Goal: Entertainment & Leisure: Browse casually

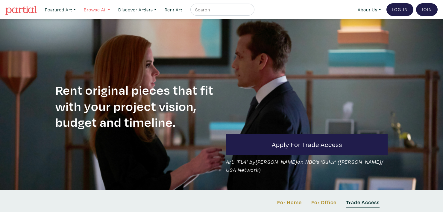
click at [112, 12] on link "Browse All" at bounding box center [97, 10] width 32 height 12
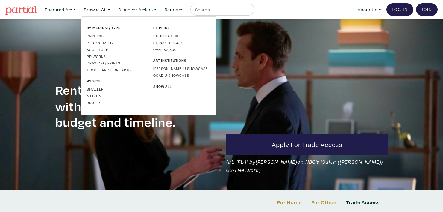
click at [102, 36] on link "Painting" at bounding box center [116, 35] width 58 height 5
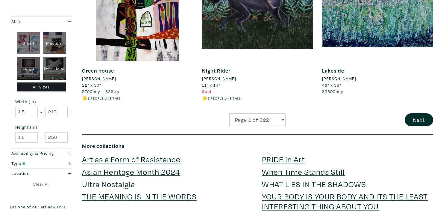
scroll to position [1348, 0]
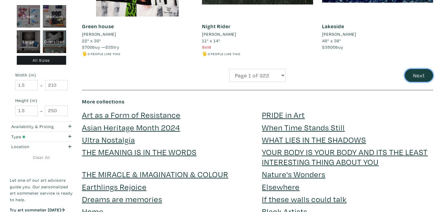
click at [427, 79] on button "Next" at bounding box center [419, 75] width 28 height 13
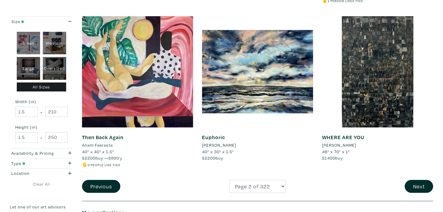
scroll to position [1258, 0]
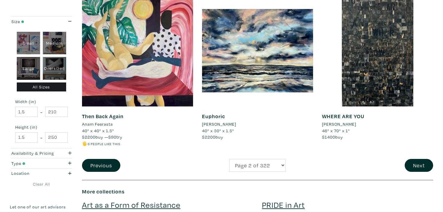
click at [416, 154] on div "WHERE ARE YOU [PERSON_NAME] 46" x 70" x 1" $1400 buy #abstract woven art" at bounding box center [378, 77] width 120 height 164
click at [414, 169] on button "Next" at bounding box center [419, 165] width 28 height 13
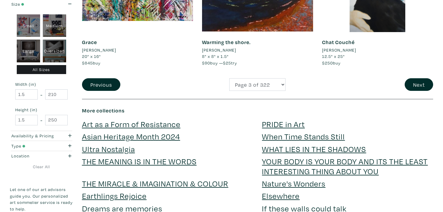
scroll to position [1318, 0]
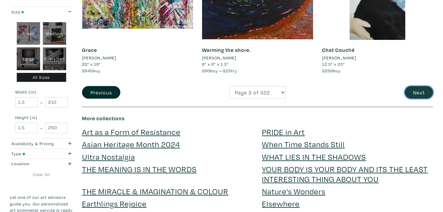
click at [409, 92] on button "Next" at bounding box center [419, 92] width 28 height 13
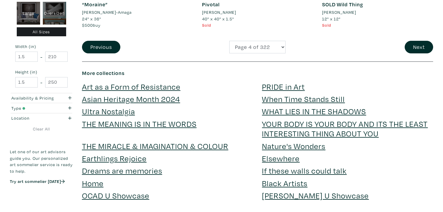
scroll to position [1348, 0]
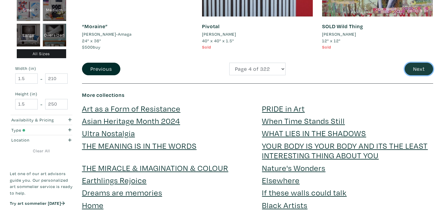
click at [416, 64] on button "Next" at bounding box center [419, 69] width 28 height 13
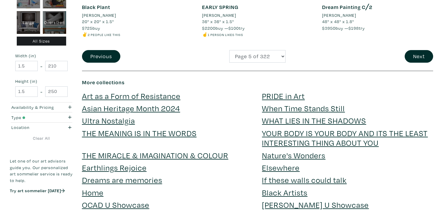
scroll to position [1378, 0]
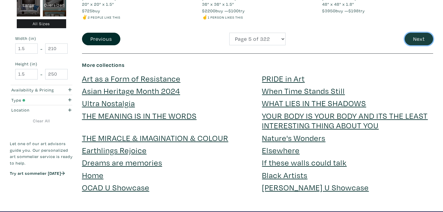
click at [425, 38] on button "Next" at bounding box center [419, 39] width 28 height 13
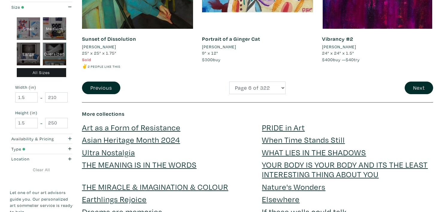
scroll to position [1348, 0]
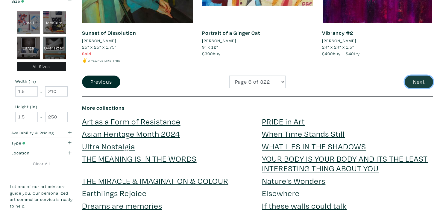
click at [421, 78] on button "Next" at bounding box center [419, 81] width 28 height 13
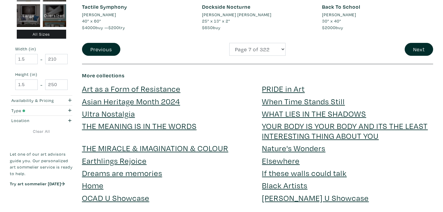
scroll to position [1348, 0]
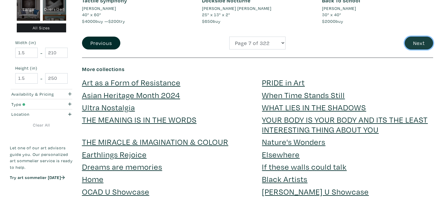
click at [422, 43] on button "Next" at bounding box center [419, 43] width 28 height 13
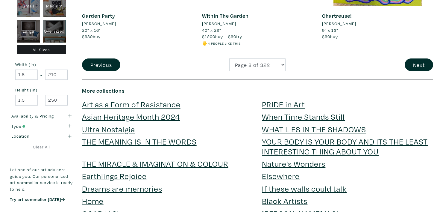
scroll to position [1348, 0]
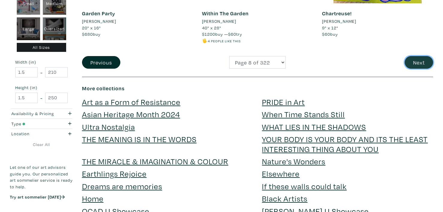
click at [427, 64] on button "Next" at bounding box center [419, 62] width 28 height 13
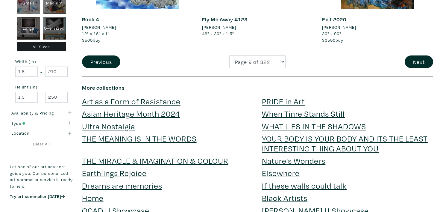
scroll to position [1348, 0]
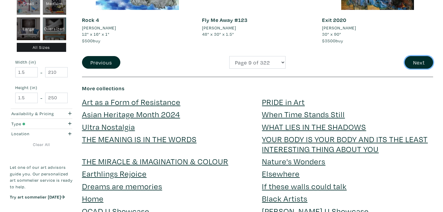
click at [431, 62] on button "Next" at bounding box center [419, 62] width 28 height 13
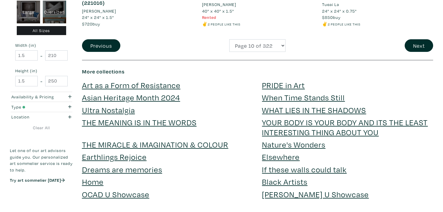
scroll to position [1378, 0]
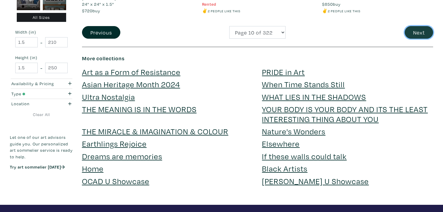
click at [428, 38] on button "Next" at bounding box center [419, 32] width 28 height 13
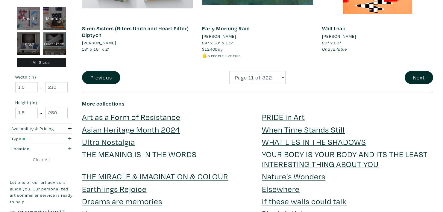
scroll to position [1348, 0]
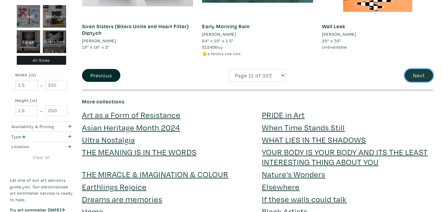
click at [411, 79] on button "Next" at bounding box center [419, 75] width 28 height 13
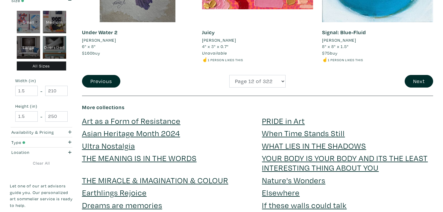
scroll to position [1348, 0]
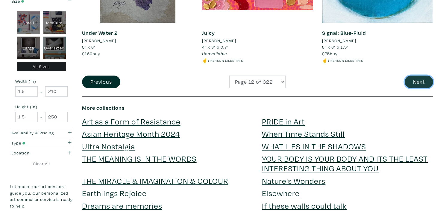
click at [418, 75] on button "Next" at bounding box center [419, 81] width 28 height 13
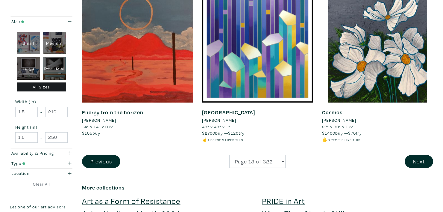
scroll to position [1258, 0]
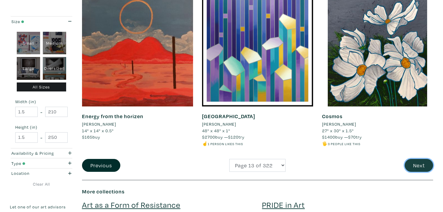
click at [416, 159] on button "Next" at bounding box center [419, 165] width 28 height 13
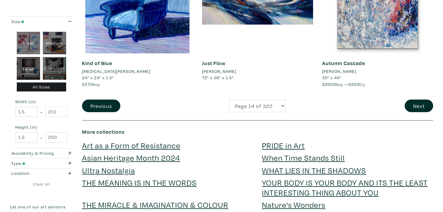
scroll to position [1318, 0]
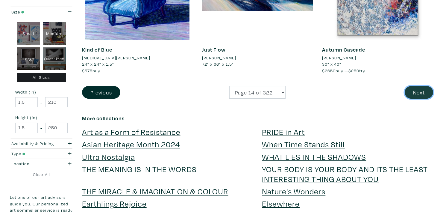
click at [422, 96] on button "Next" at bounding box center [419, 92] width 28 height 13
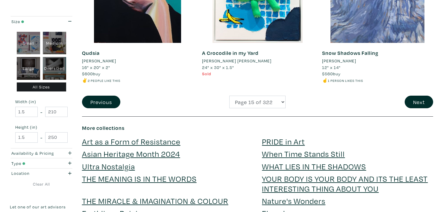
scroll to position [1318, 0]
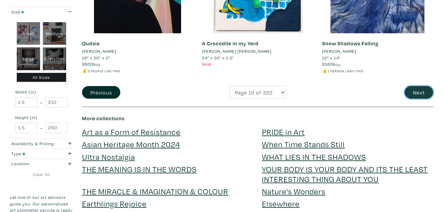
click at [422, 92] on button "Next" at bounding box center [419, 92] width 28 height 13
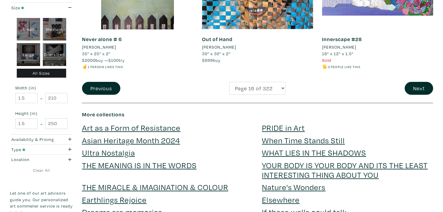
scroll to position [1318, 0]
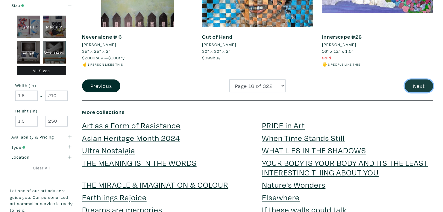
click at [420, 86] on button "Next" at bounding box center [419, 85] width 28 height 13
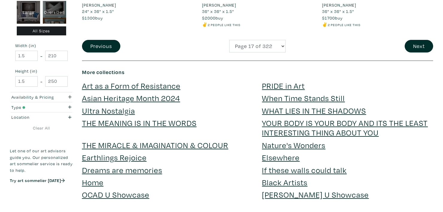
scroll to position [1378, 0]
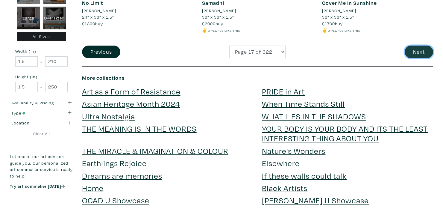
click at [420, 56] on button "Next" at bounding box center [419, 52] width 28 height 13
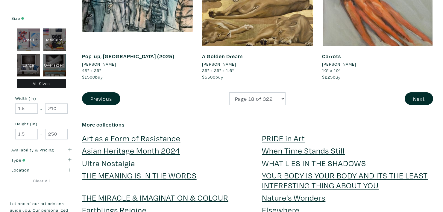
scroll to position [1348, 0]
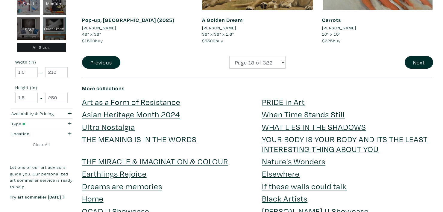
click at [420, 64] on button "Next" at bounding box center [419, 62] width 28 height 13
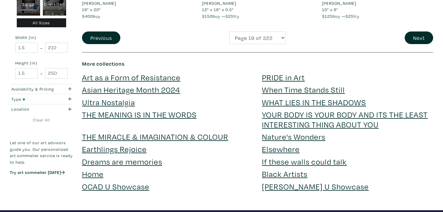
scroll to position [1378, 0]
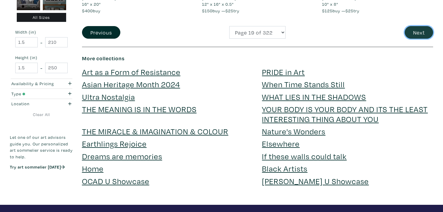
click at [425, 36] on button "Next" at bounding box center [419, 32] width 28 height 13
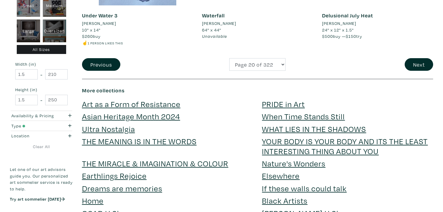
scroll to position [1348, 0]
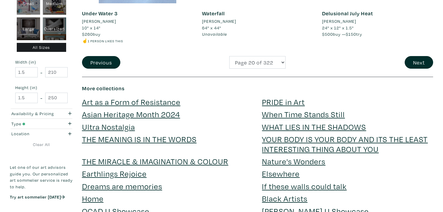
drag, startPoint x: 0, startPoint y: 0, endPoint x: 425, endPoint y: 36, distance: 426.2
click at [425, 36] on li "$500 buy — $150 try" at bounding box center [377, 34] width 111 height 7
click at [422, 64] on button "Next" at bounding box center [419, 62] width 28 height 13
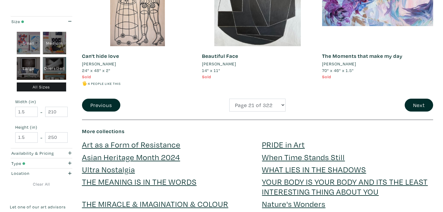
scroll to position [1318, 0]
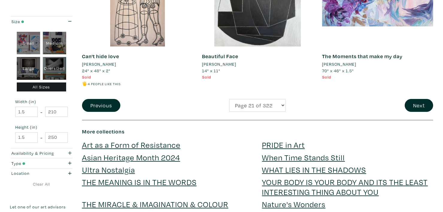
click at [422, 67] on li "70" x 46" x 1.5"" at bounding box center [377, 70] width 111 height 7
click at [419, 99] on button "Next" at bounding box center [419, 105] width 28 height 13
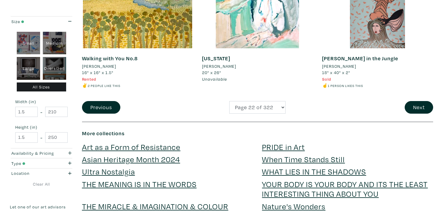
scroll to position [1318, 0]
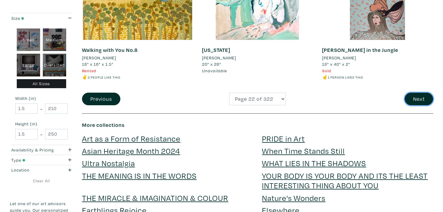
click at [419, 96] on button "Next" at bounding box center [419, 99] width 28 height 13
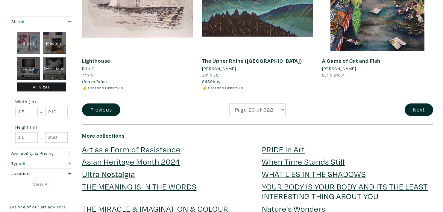
scroll to position [1318, 0]
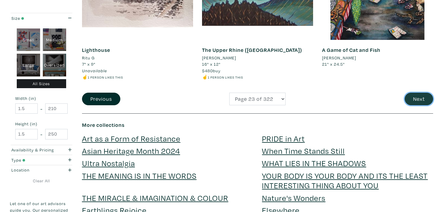
click at [424, 96] on button "Next" at bounding box center [419, 99] width 28 height 13
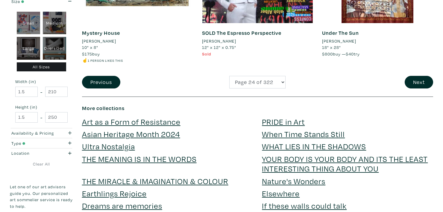
scroll to position [1318, 0]
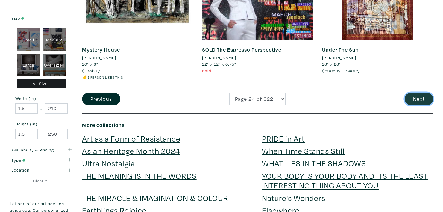
click at [419, 101] on button "Next" at bounding box center [419, 99] width 28 height 13
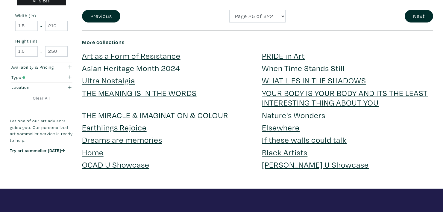
scroll to position [1378, 0]
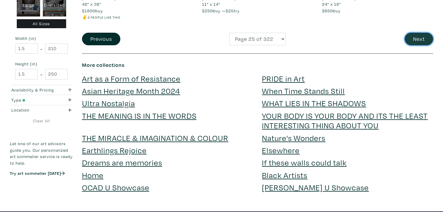
click at [426, 40] on button "Next" at bounding box center [419, 39] width 28 height 13
